Goal: Information Seeking & Learning: Learn about a topic

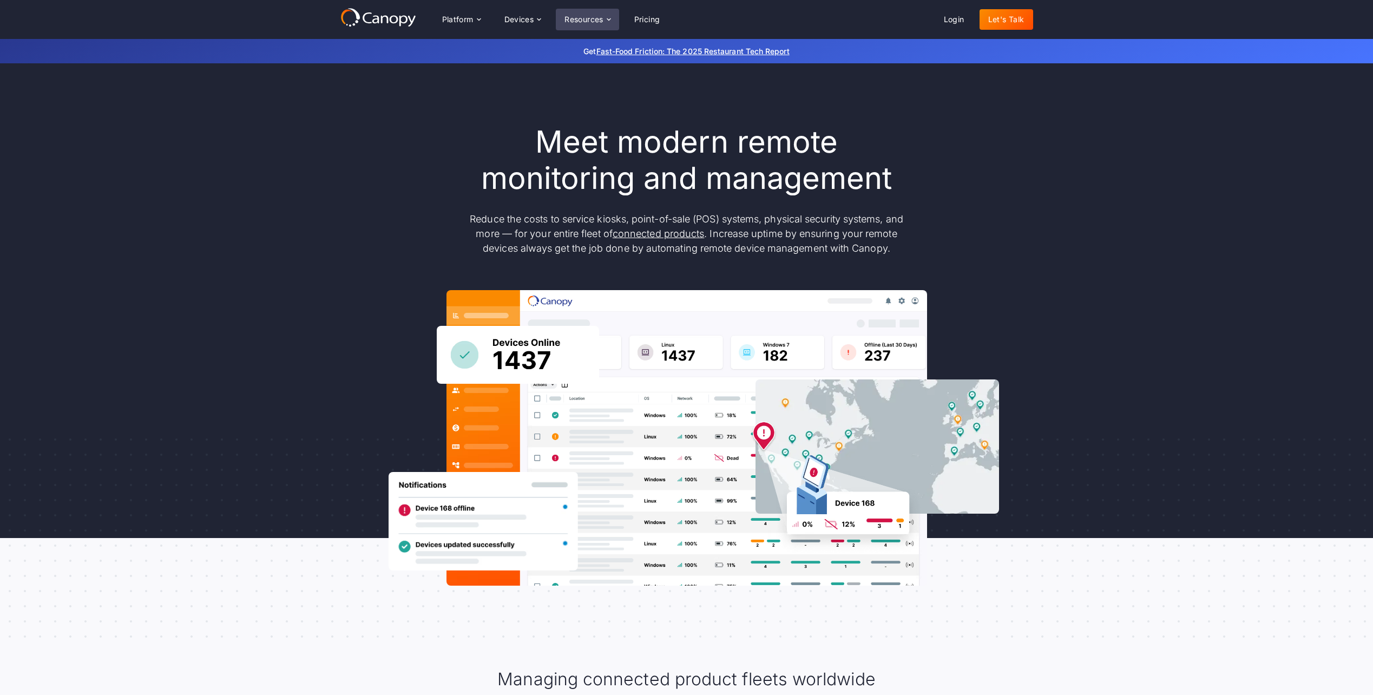
click at [583, 26] on div "Resources" at bounding box center [587, 20] width 63 height 22
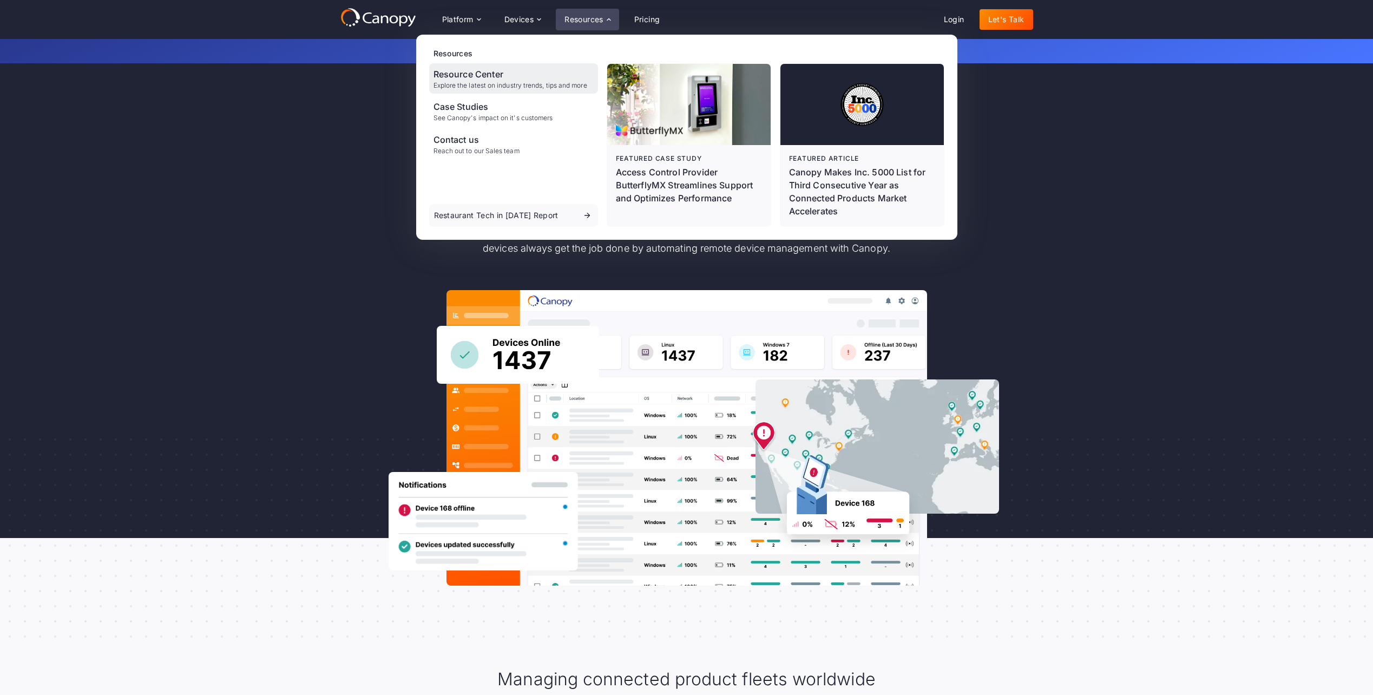
click at [467, 82] on div "Explore the latest on industry trends, tips and more" at bounding box center [511, 86] width 154 height 8
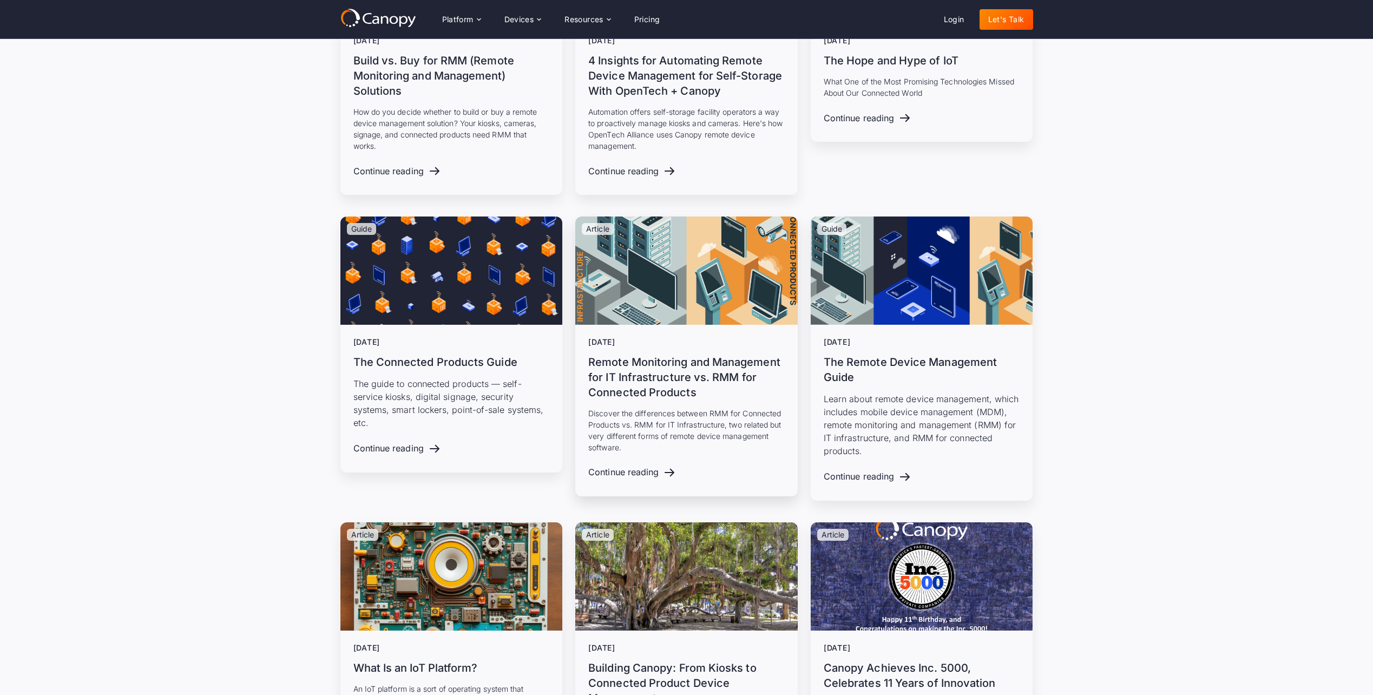
scroll to position [4438, 0]
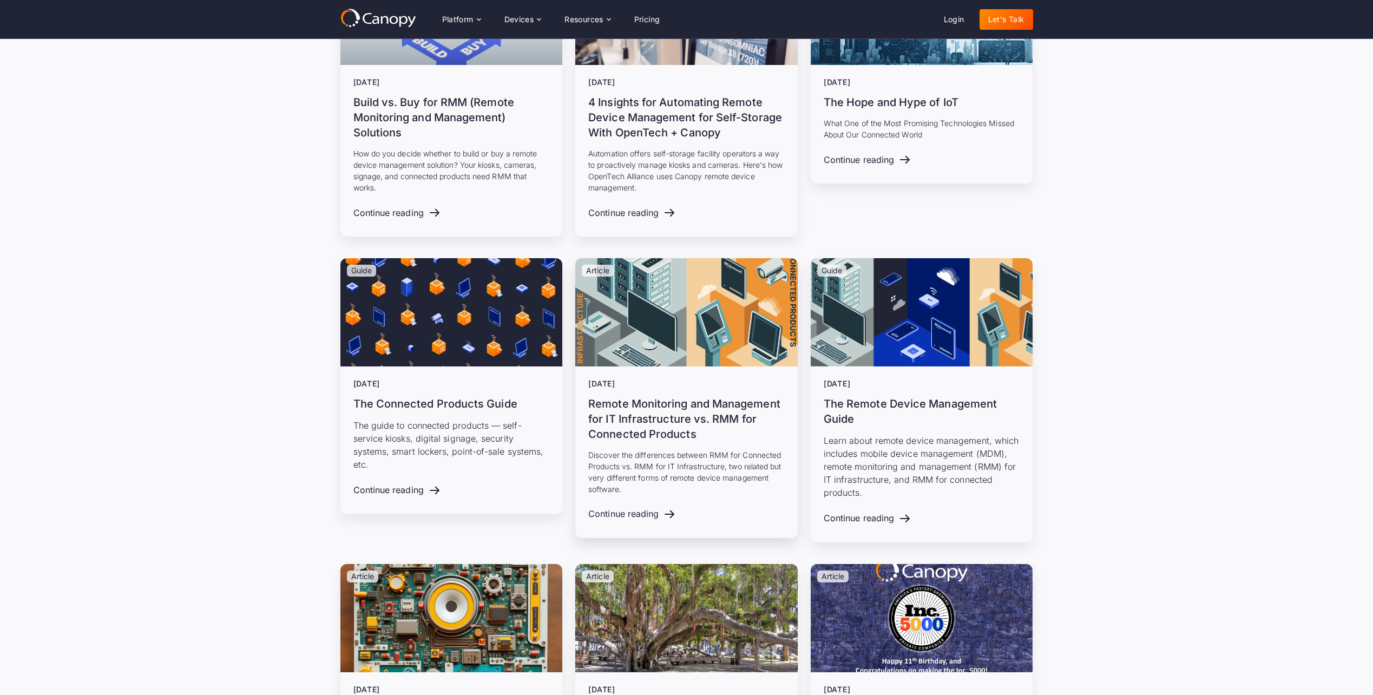
drag, startPoint x: 751, startPoint y: 362, endPoint x: 793, endPoint y: -56, distance: 419.9
click at [591, 17] on div "Resources" at bounding box center [583, 20] width 39 height 8
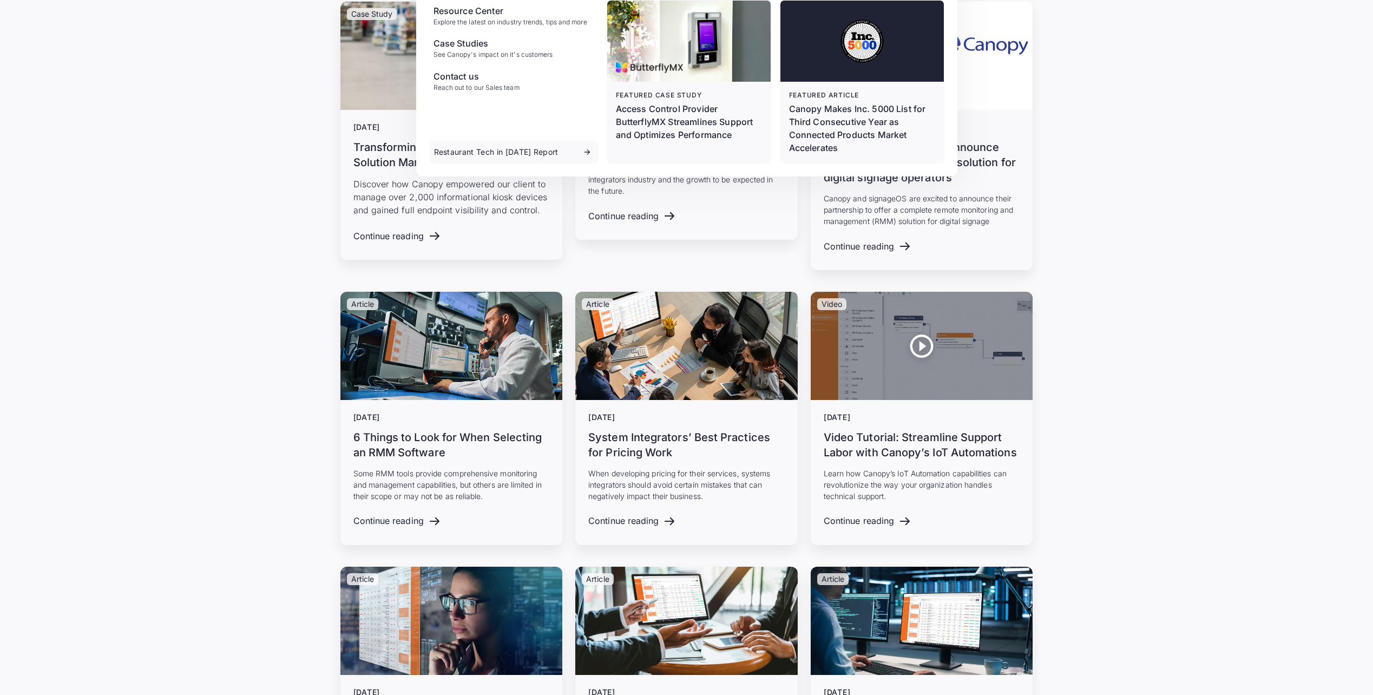
scroll to position [13821, 0]
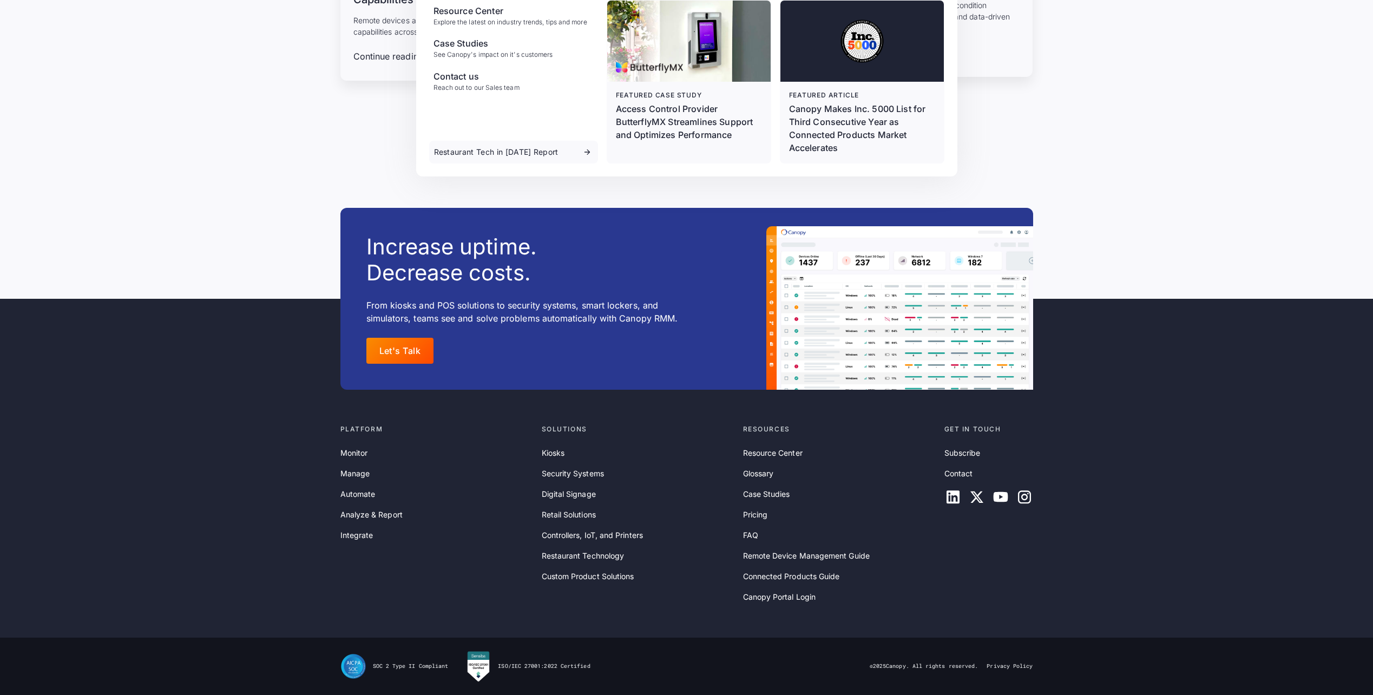
drag, startPoint x: 1267, startPoint y: 164, endPoint x: 1260, endPoint y: 482, distance: 318.3
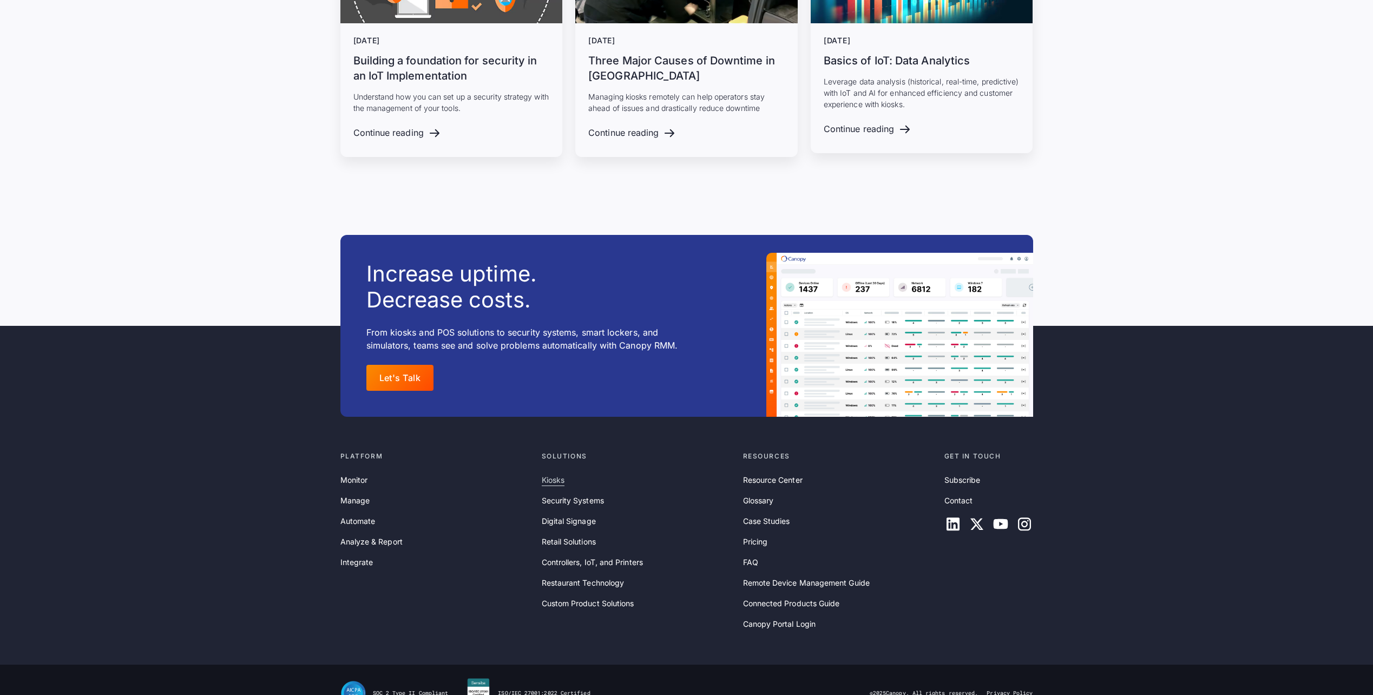
click at [548, 474] on link "Kiosks" at bounding box center [553, 480] width 23 height 12
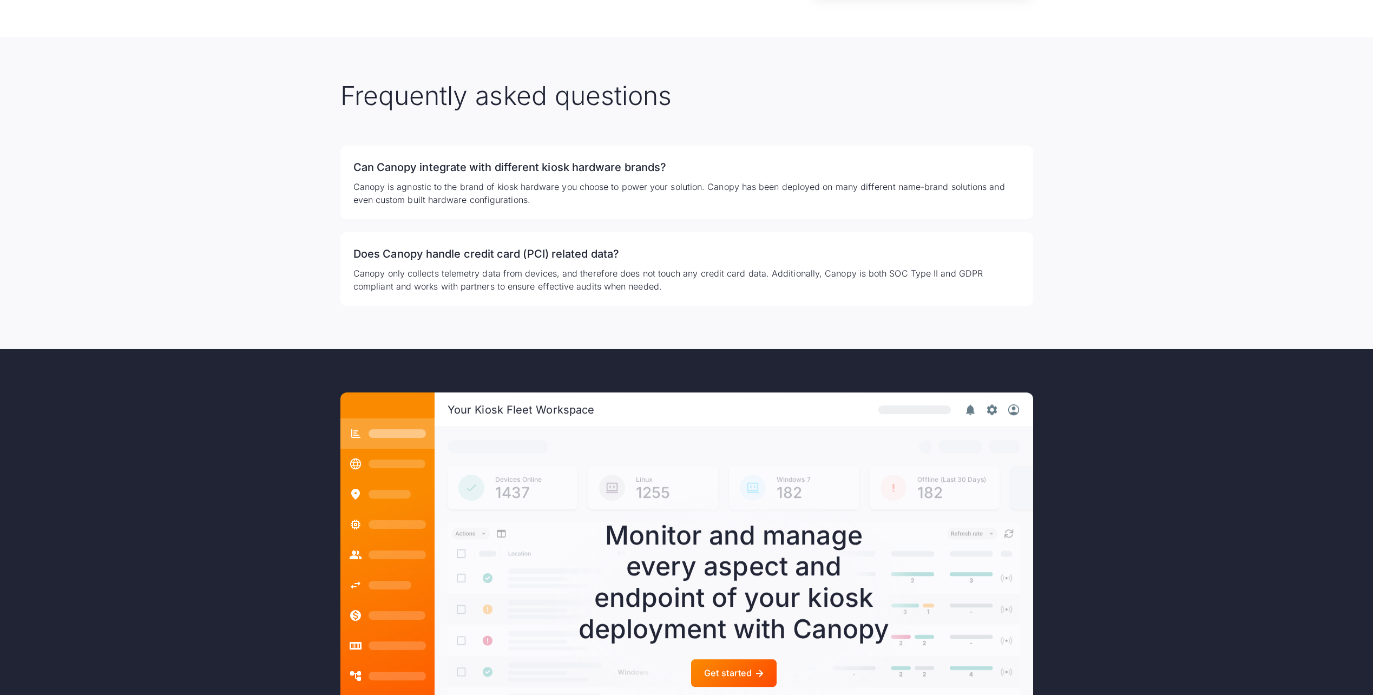
scroll to position [2925, 0]
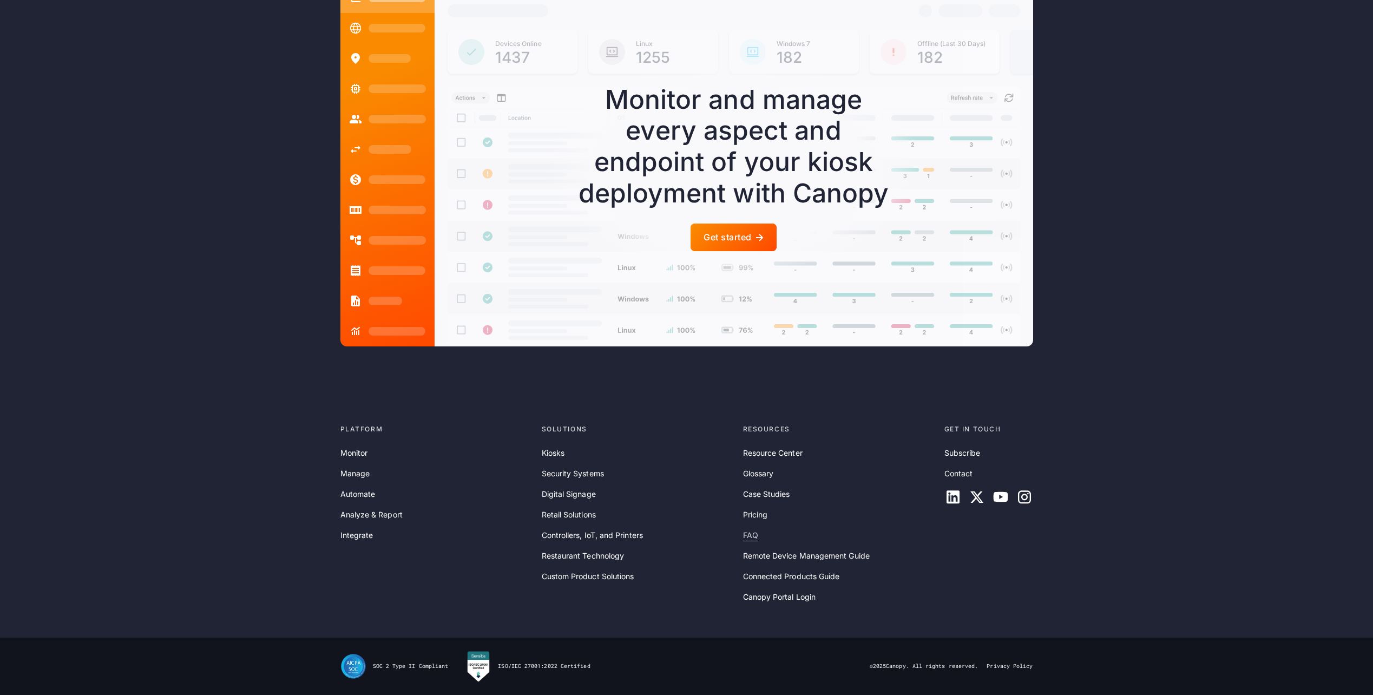
click at [747, 535] on link "FAQ" at bounding box center [750, 535] width 15 height 12
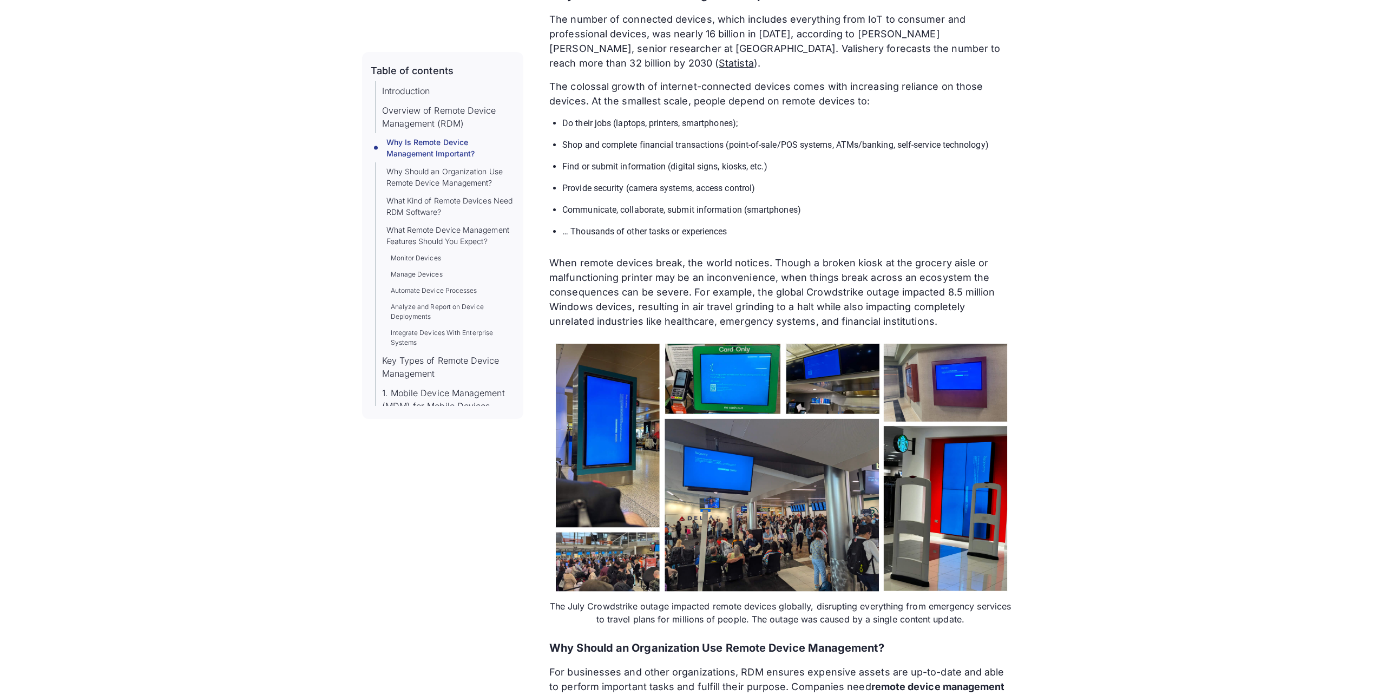
scroll to position [1137, 0]
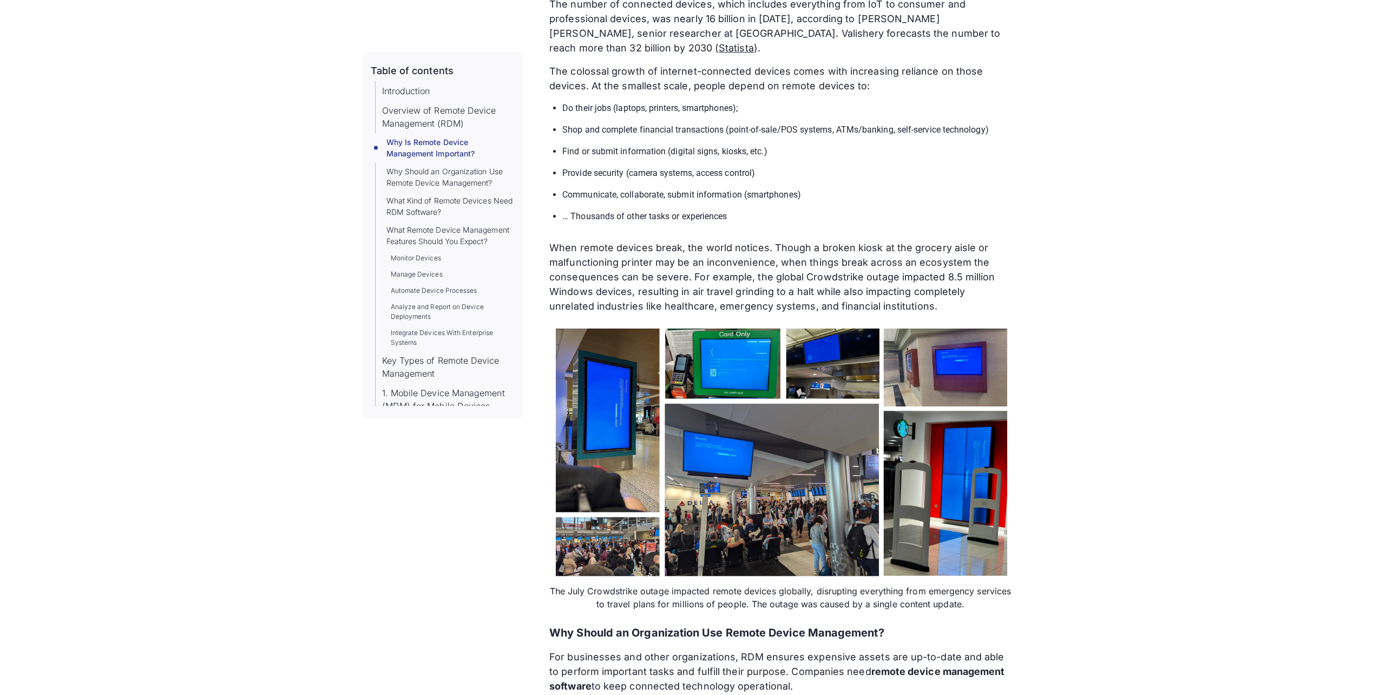
click at [606, 399] on img at bounding box center [780, 452] width 462 height 260
click at [607, 389] on img at bounding box center [780, 452] width 462 height 260
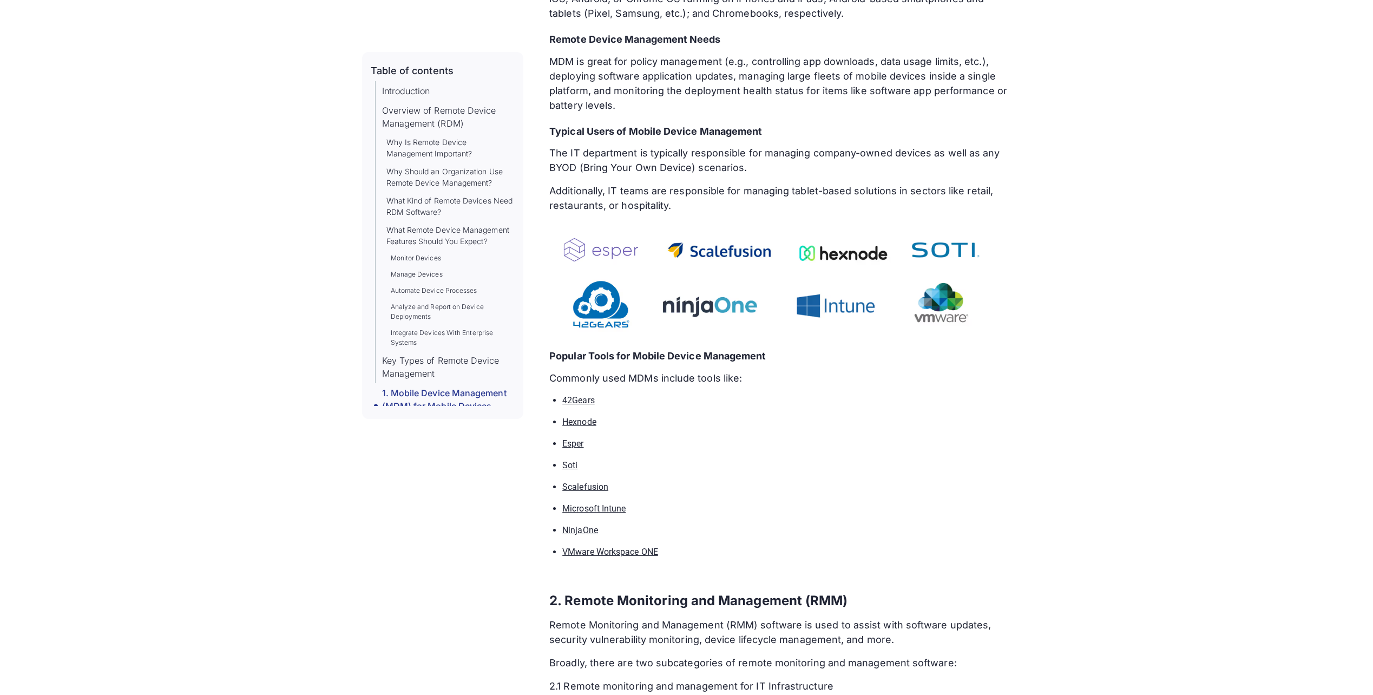
scroll to position [4330, 0]
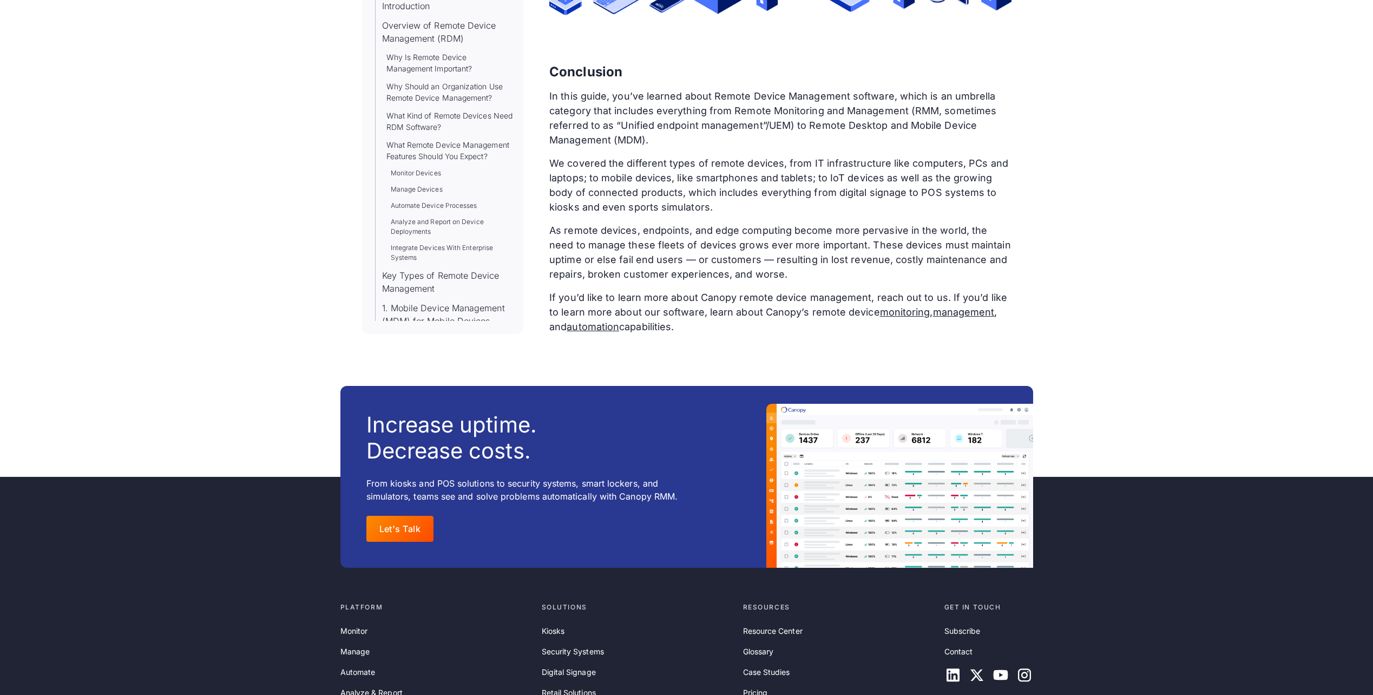
drag, startPoint x: 970, startPoint y: 307, endPoint x: 967, endPoint y: 403, distance: 95.9
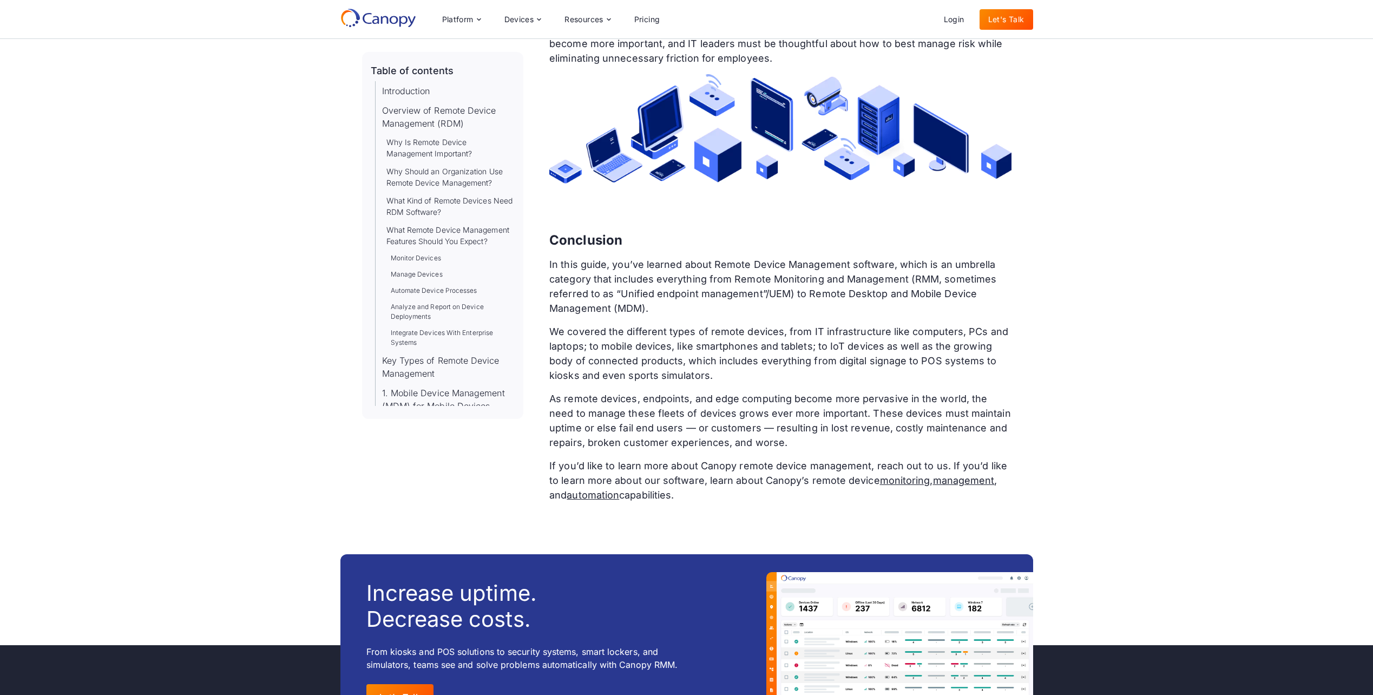
scroll to position [14012, 0]
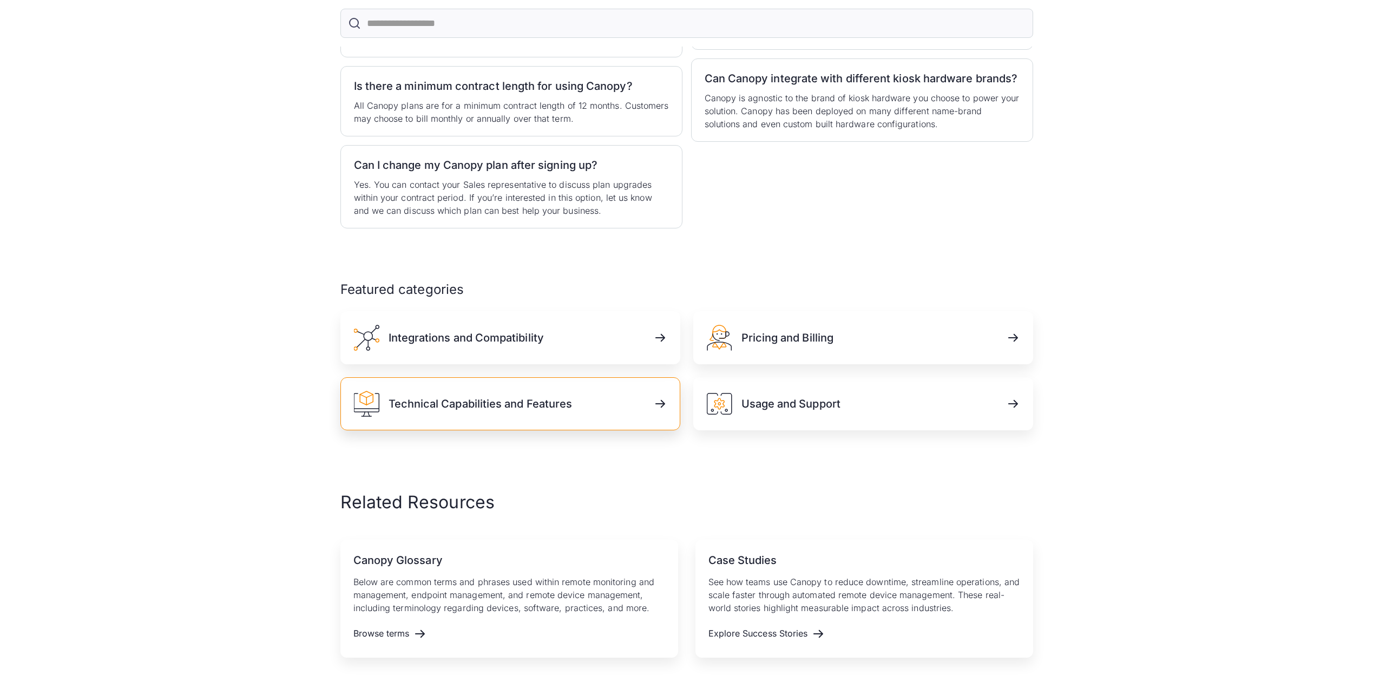
scroll to position [379, 0]
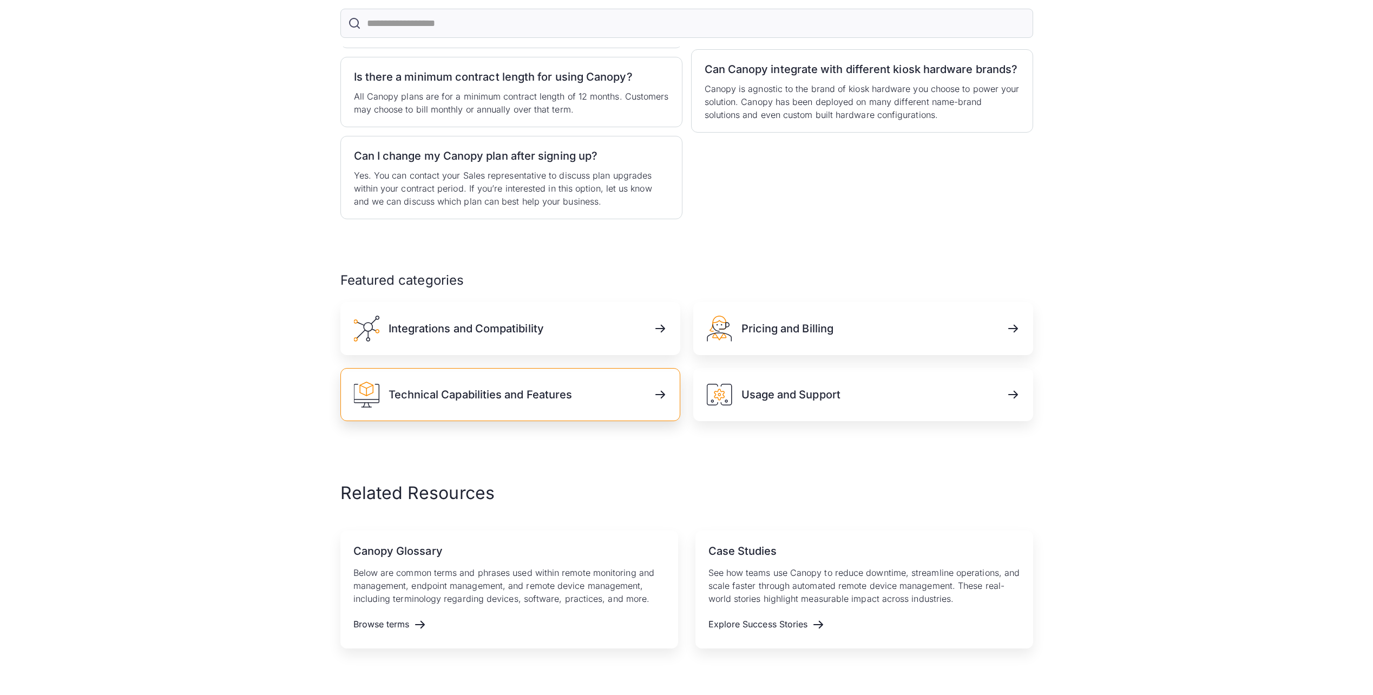
click at [605, 390] on link "Technical Capabilities and Features" at bounding box center [510, 394] width 340 height 53
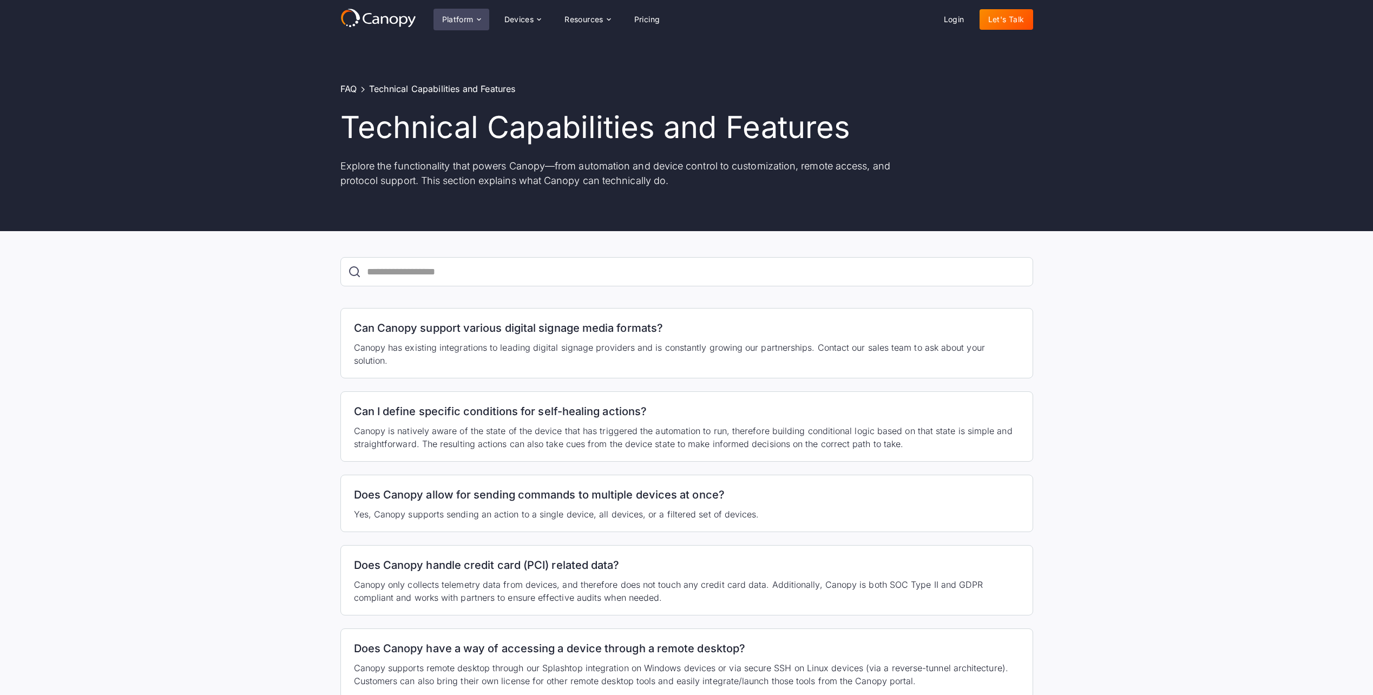
click at [472, 22] on div "Platform" at bounding box center [457, 20] width 31 height 8
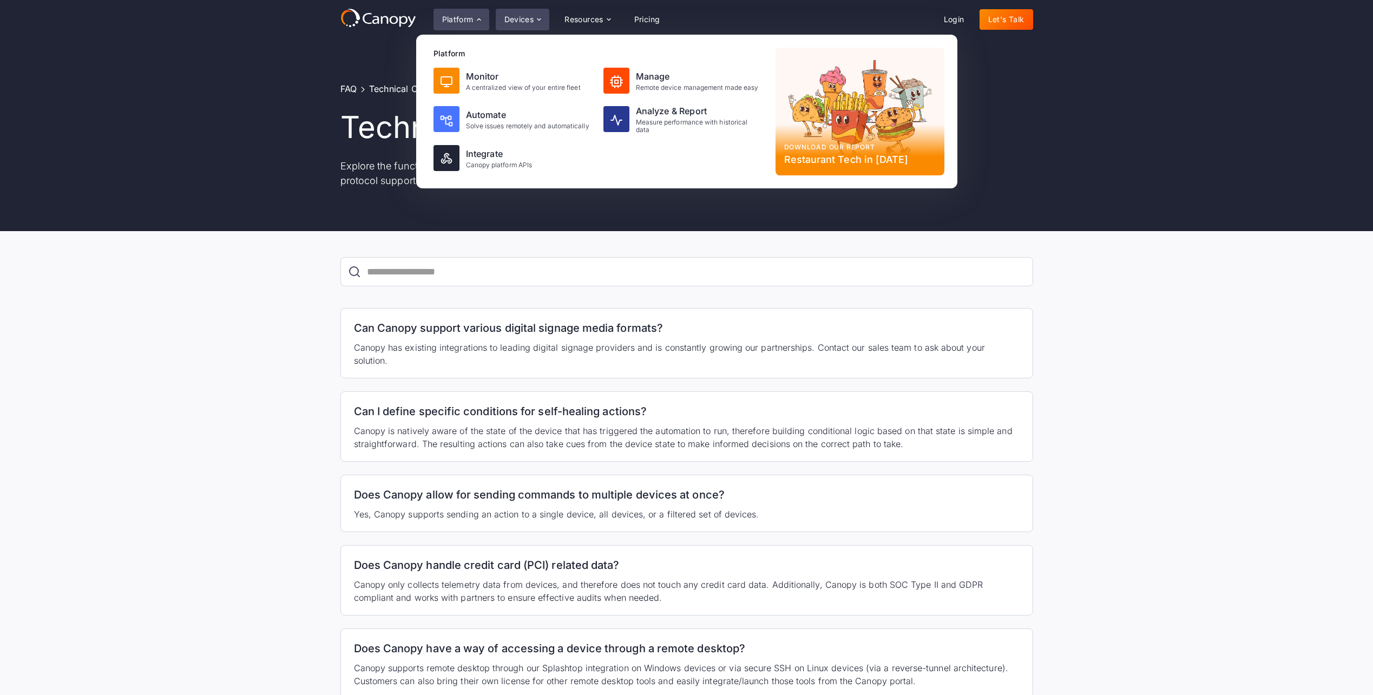
click at [505, 18] on div "Devices" at bounding box center [519, 20] width 30 height 8
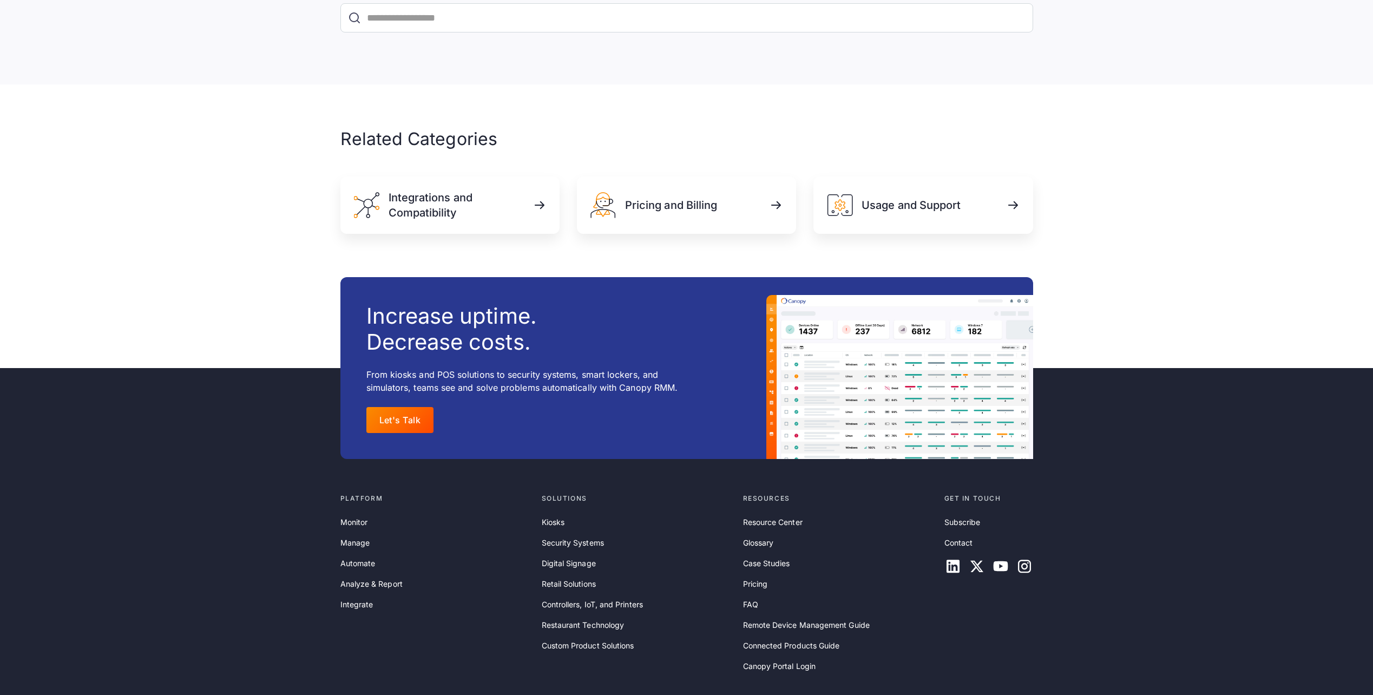
scroll to position [1437, 0]
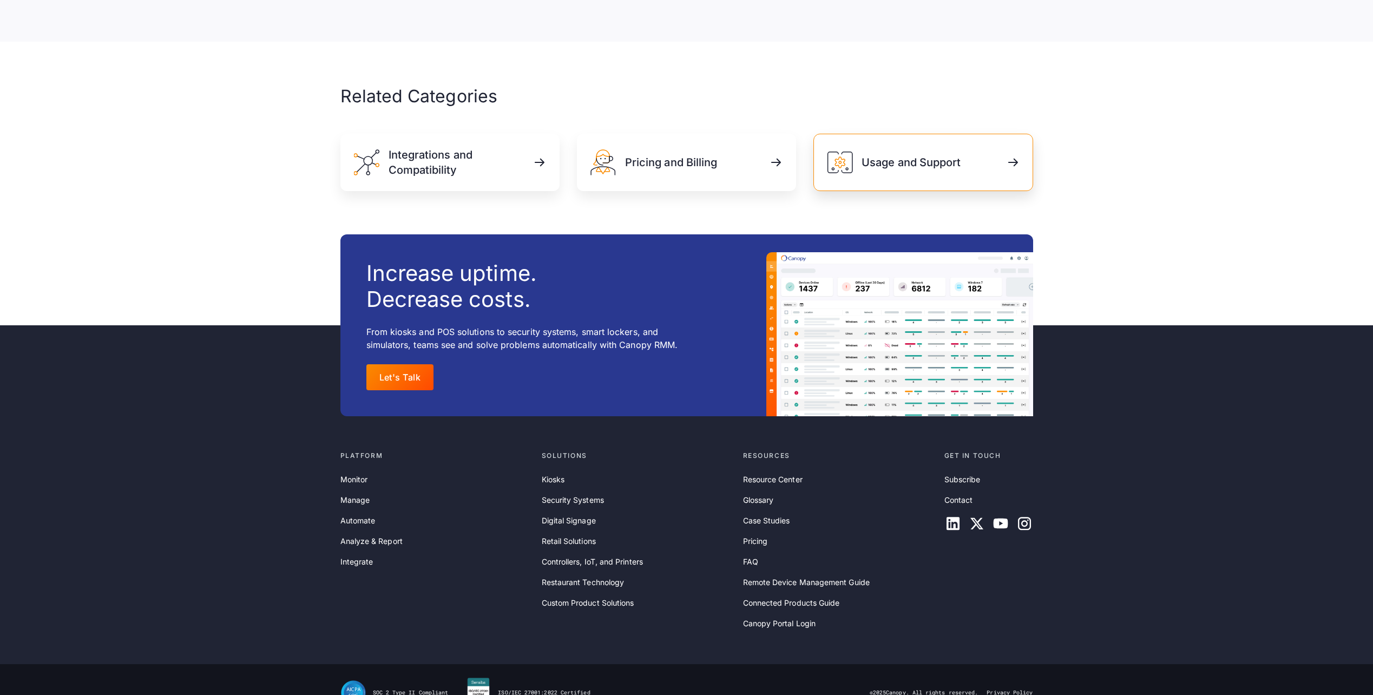
click at [958, 155] on h3 "Usage and Support" at bounding box center [911, 162] width 99 height 15
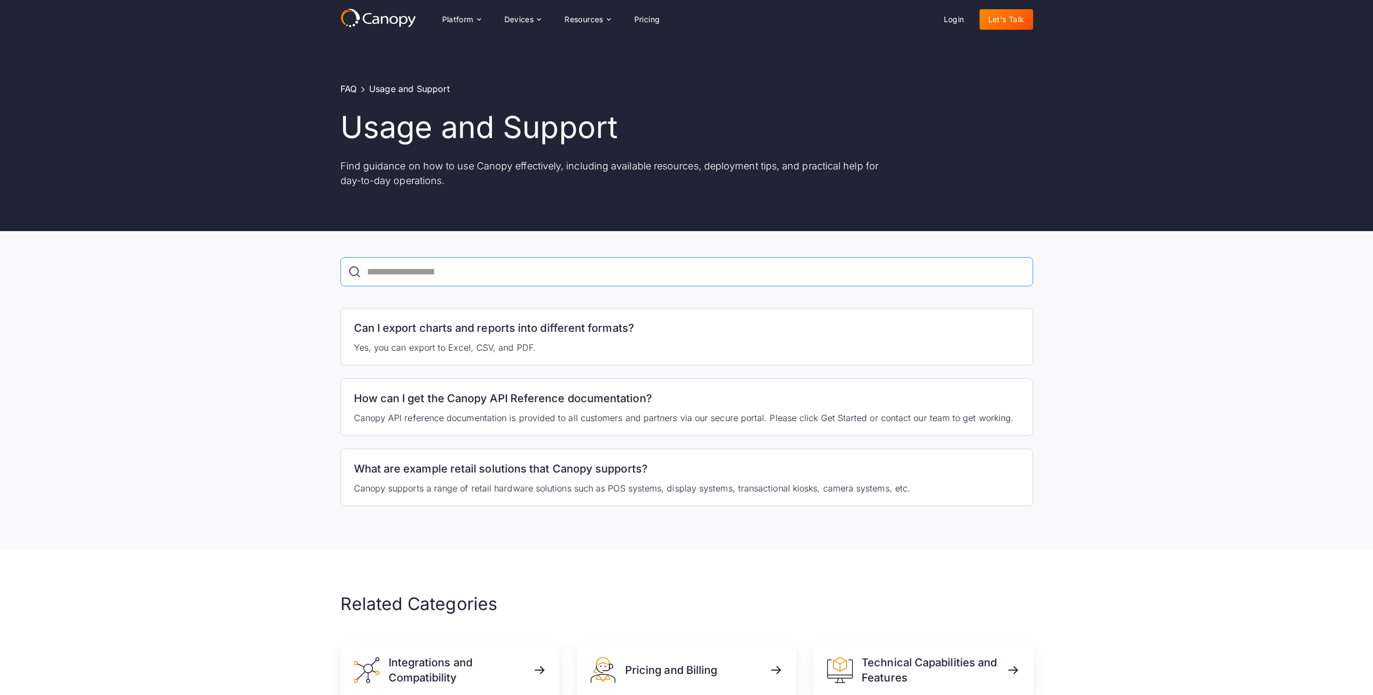
click at [481, 278] on input "FAQ Search" at bounding box center [686, 271] width 693 height 29
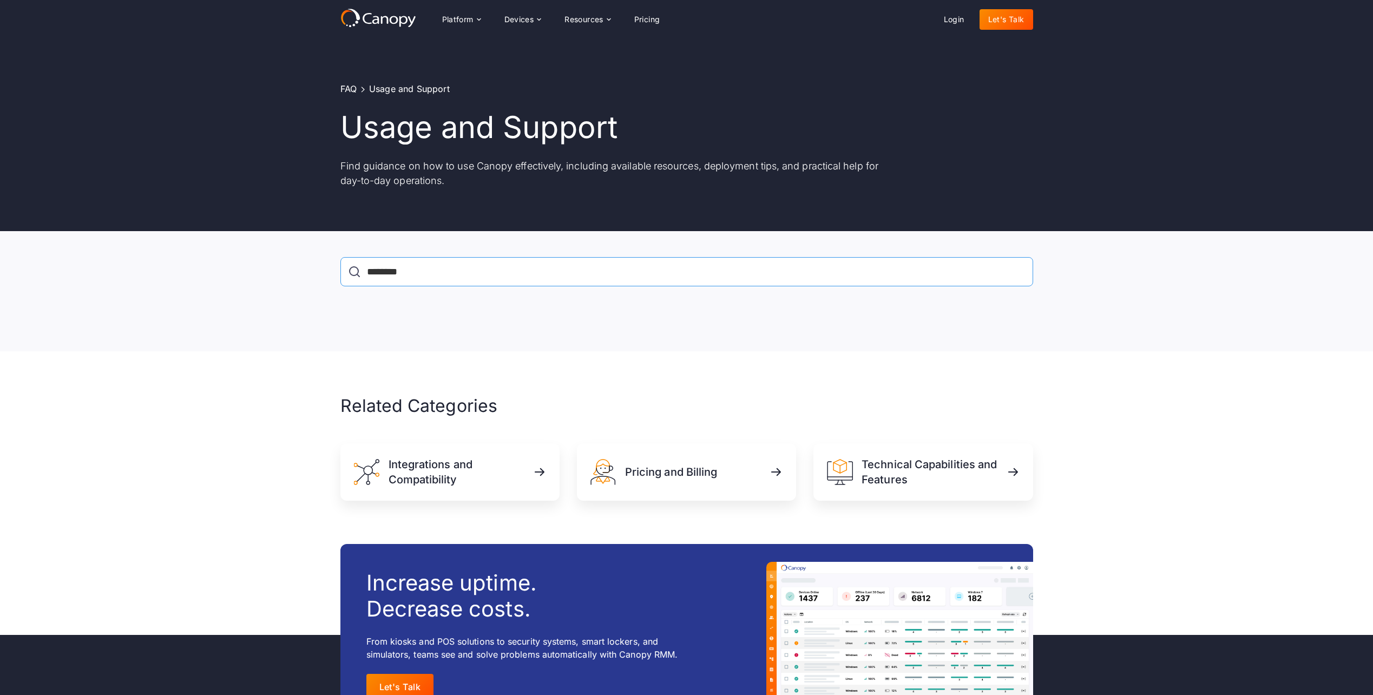
type input "********"
click input "******" at bounding box center [0, 0] width 0 height 0
